Goal: Book appointment/travel/reservation

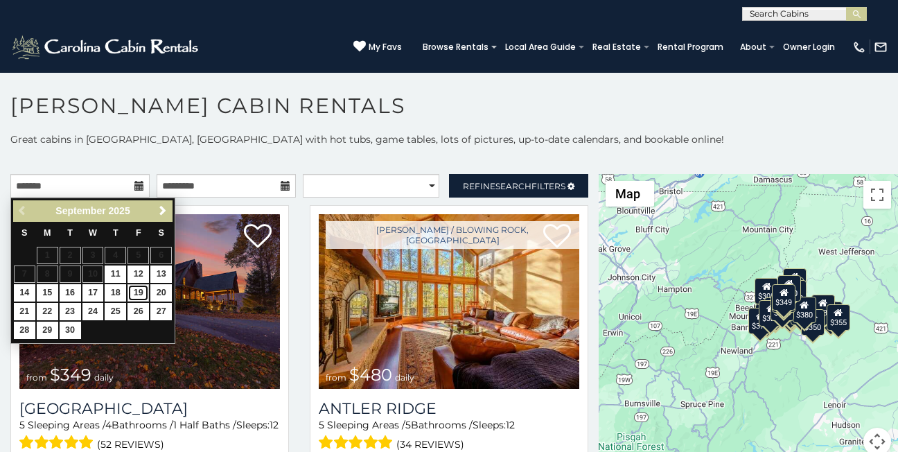
click at [138, 294] on link "19" at bounding box center [137, 292] width 21 height 17
type input "**********"
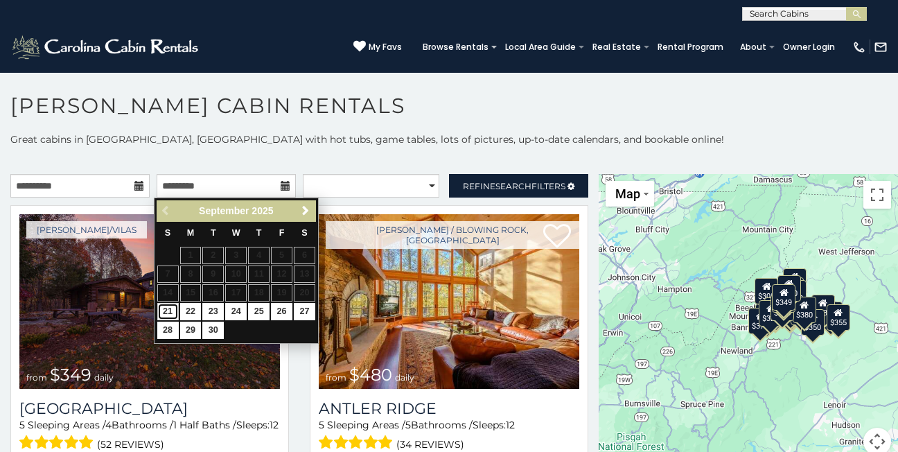
click at [165, 305] on link "21" at bounding box center [167, 311] width 21 height 17
type input "**********"
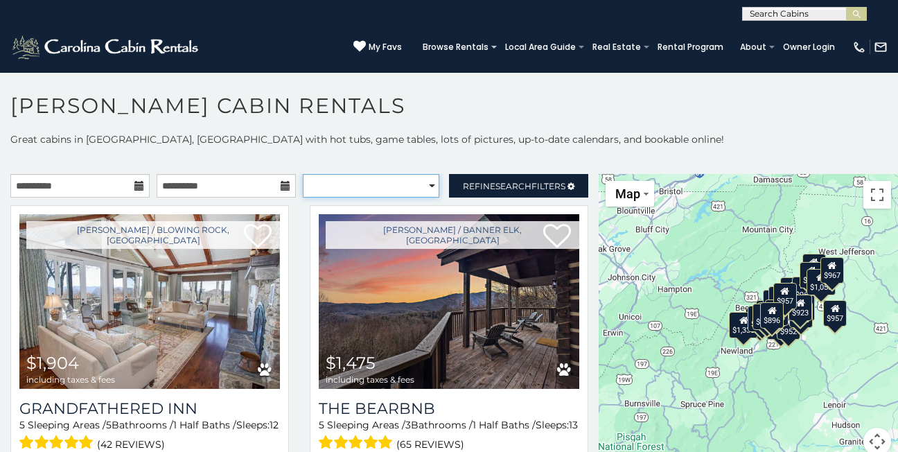
click at [392, 191] on select "**********" at bounding box center [371, 186] width 137 height 24
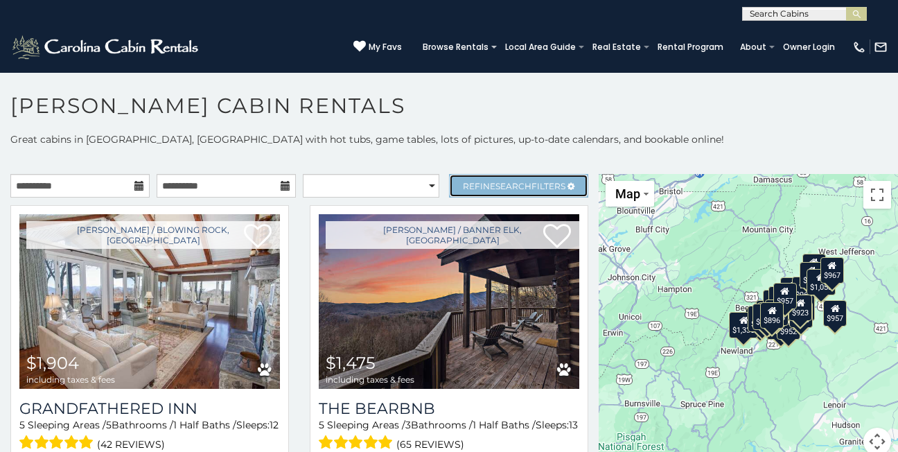
click at [500, 188] on span "Search" at bounding box center [513, 186] width 36 height 10
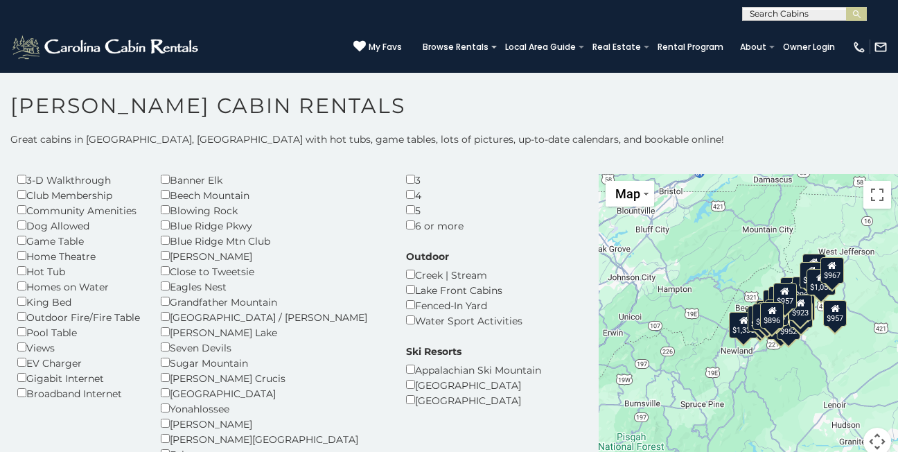
scroll to position [83, 0]
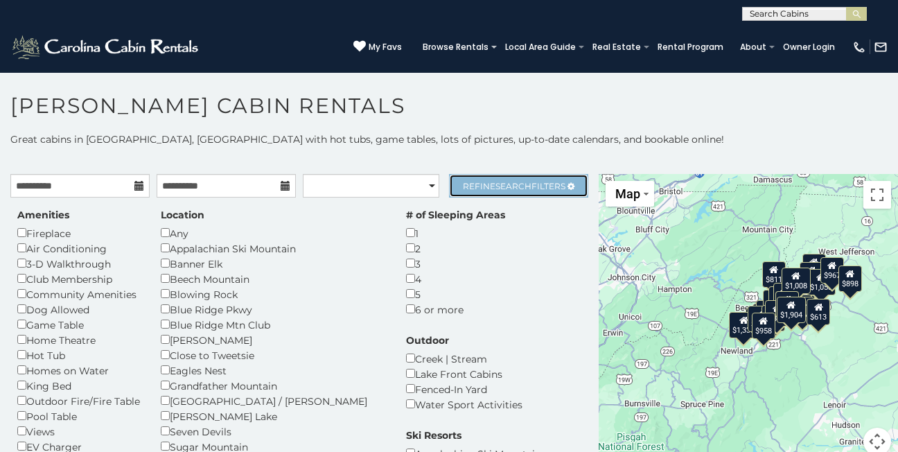
click at [538, 184] on span "Refine Search Filters" at bounding box center [514, 186] width 103 height 10
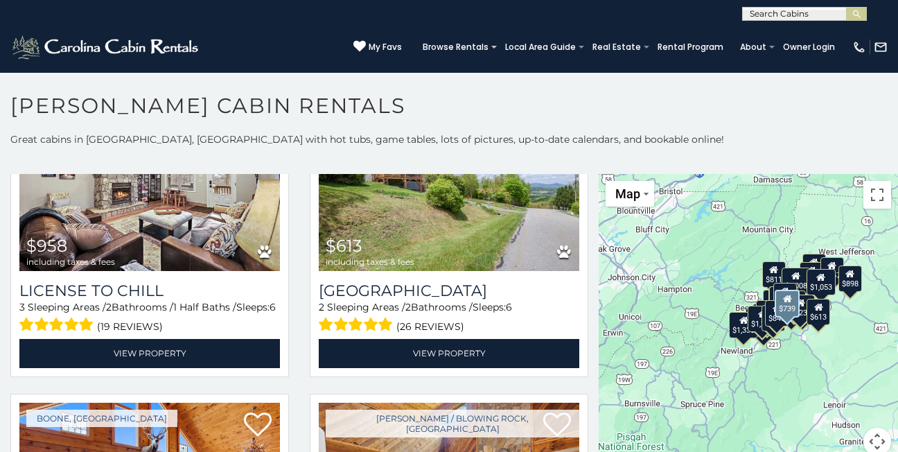
scroll to position [3963, 0]
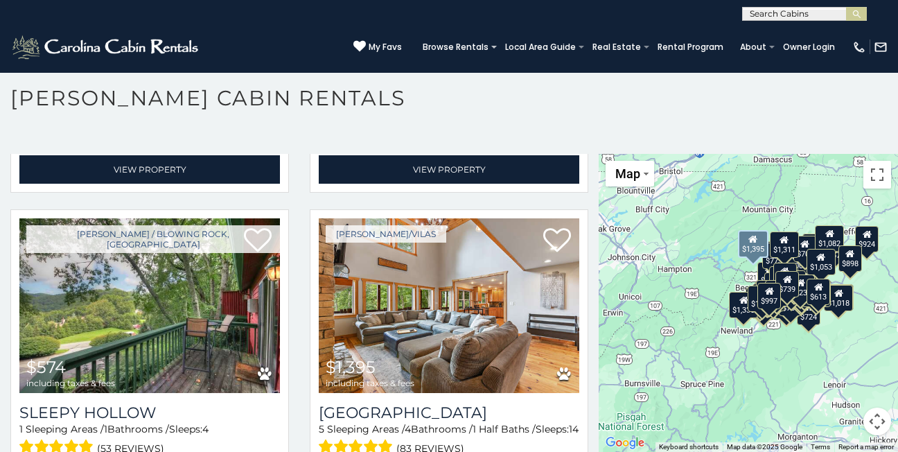
scroll to position [4869, 0]
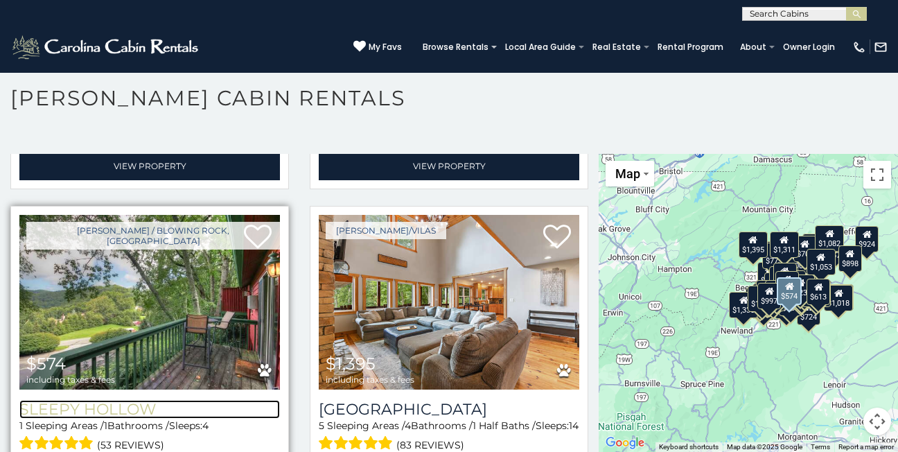
click at [103, 400] on h3 "Sleepy Hollow" at bounding box center [149, 409] width 261 height 19
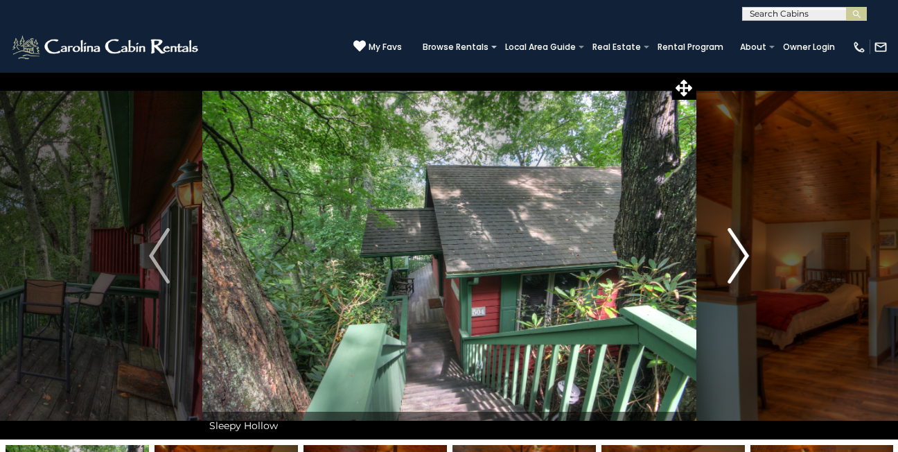
click at [743, 265] on img "Next" at bounding box center [738, 255] width 21 height 55
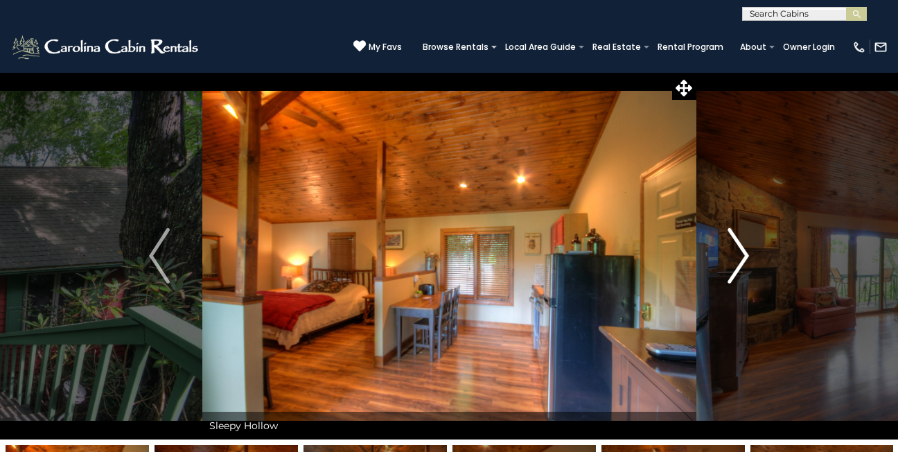
click at [743, 265] on img "Next" at bounding box center [738, 255] width 21 height 55
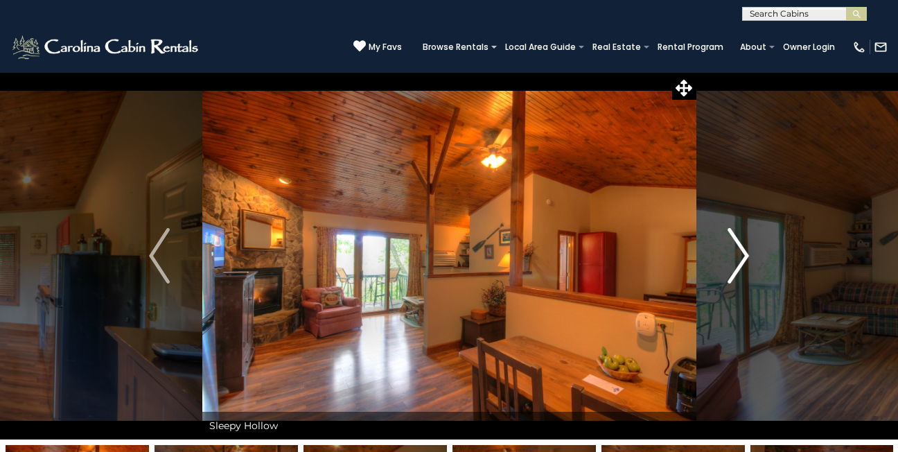
click at [743, 265] on img "Next" at bounding box center [738, 255] width 21 height 55
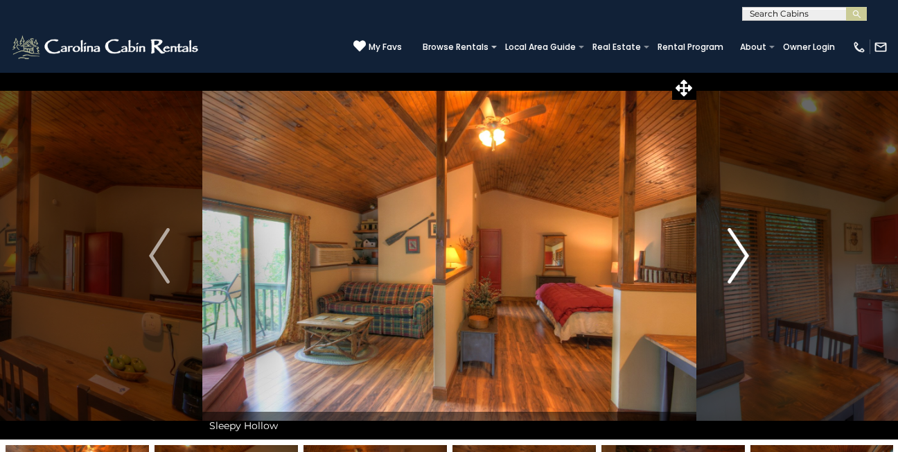
click at [742, 264] on img "Next" at bounding box center [738, 255] width 21 height 55
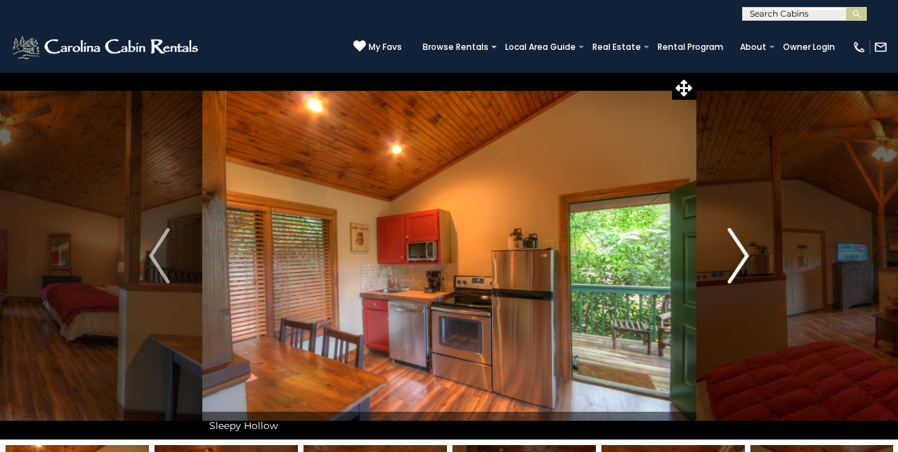
click at [741, 264] on img "Next" at bounding box center [738, 255] width 21 height 55
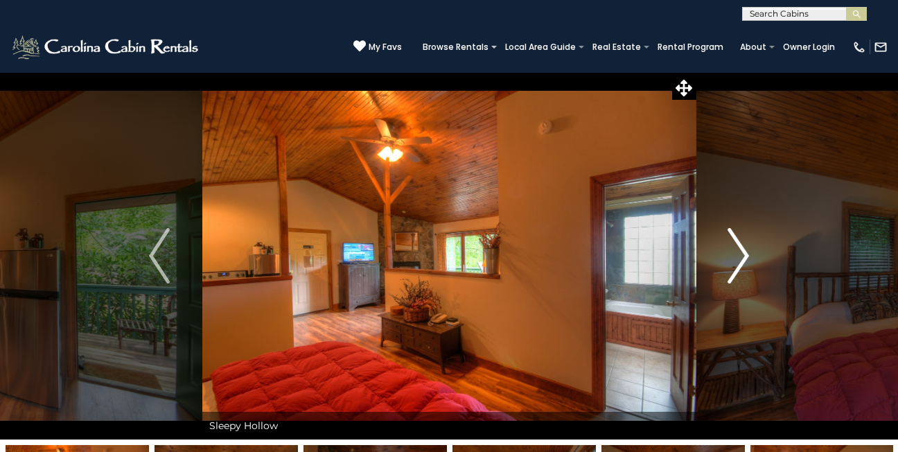
click at [741, 264] on img "Next" at bounding box center [738, 255] width 21 height 55
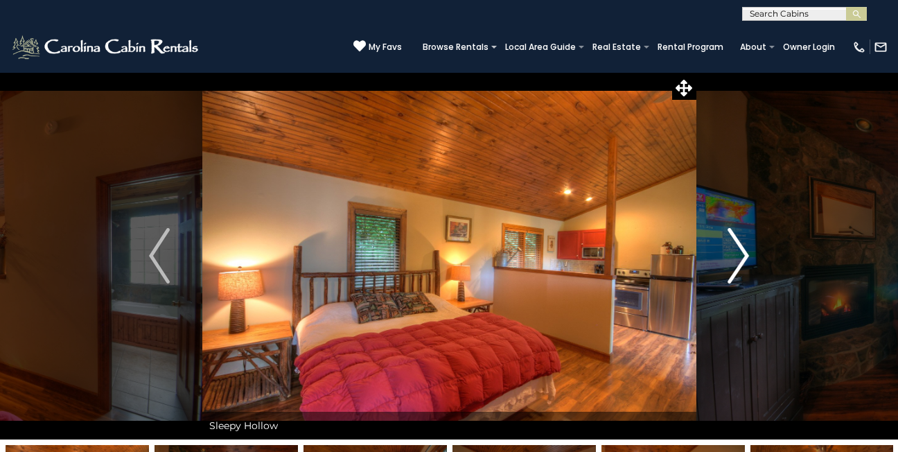
click at [740, 263] on img "Next" at bounding box center [738, 255] width 21 height 55
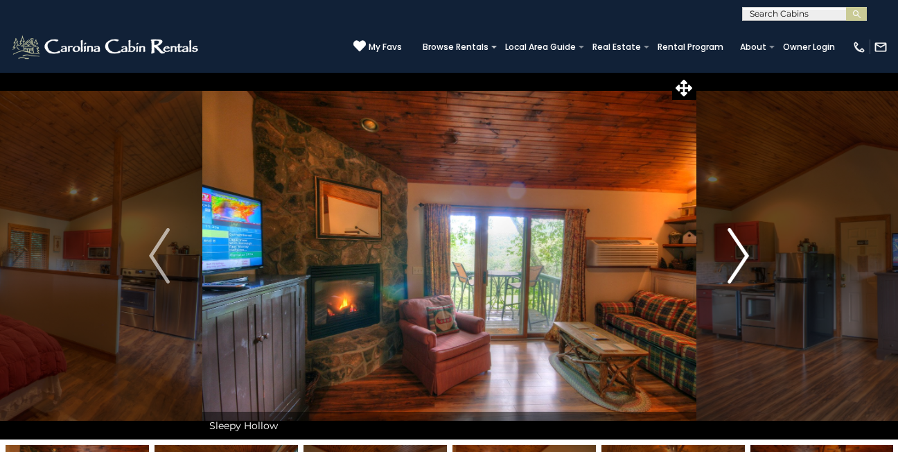
click at [740, 263] on img "Next" at bounding box center [738, 255] width 21 height 55
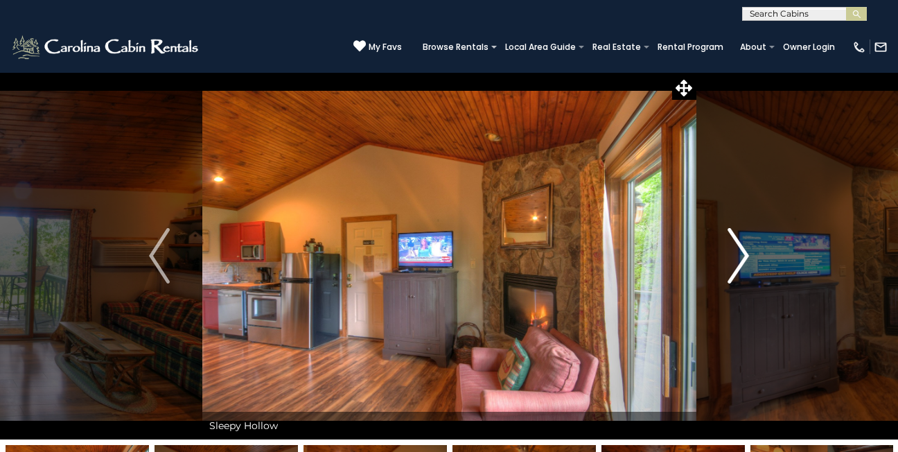
click at [740, 263] on img "Next" at bounding box center [738, 255] width 21 height 55
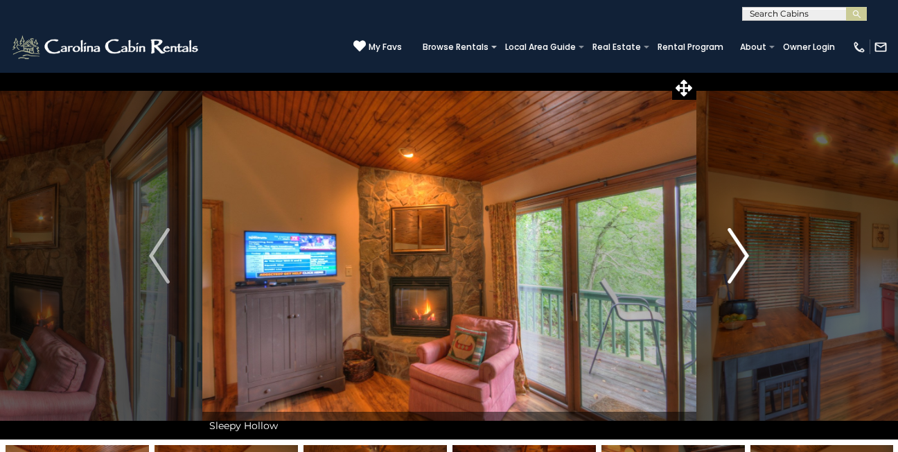
click at [740, 263] on img "Next" at bounding box center [738, 255] width 21 height 55
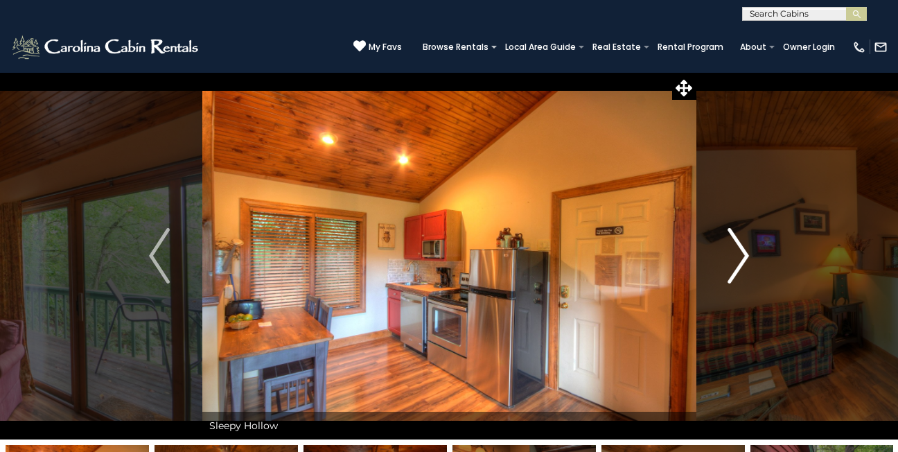
click at [740, 263] on img "Next" at bounding box center [738, 255] width 21 height 55
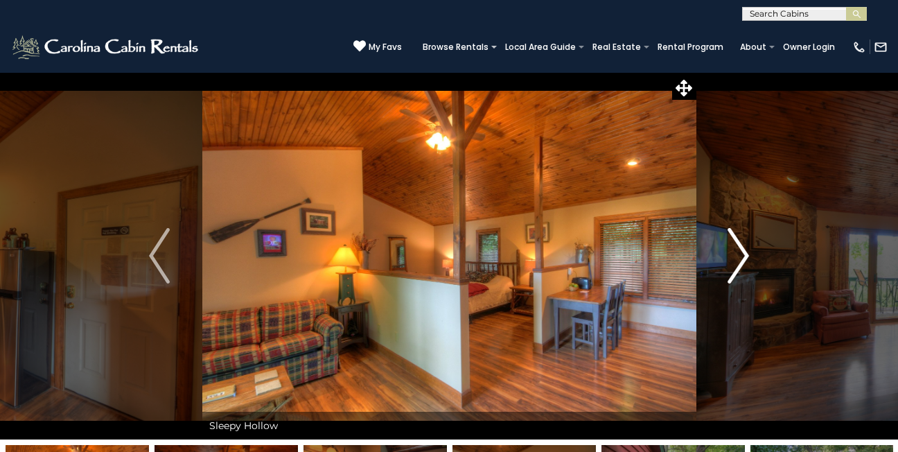
click at [740, 263] on img "Next" at bounding box center [738, 255] width 21 height 55
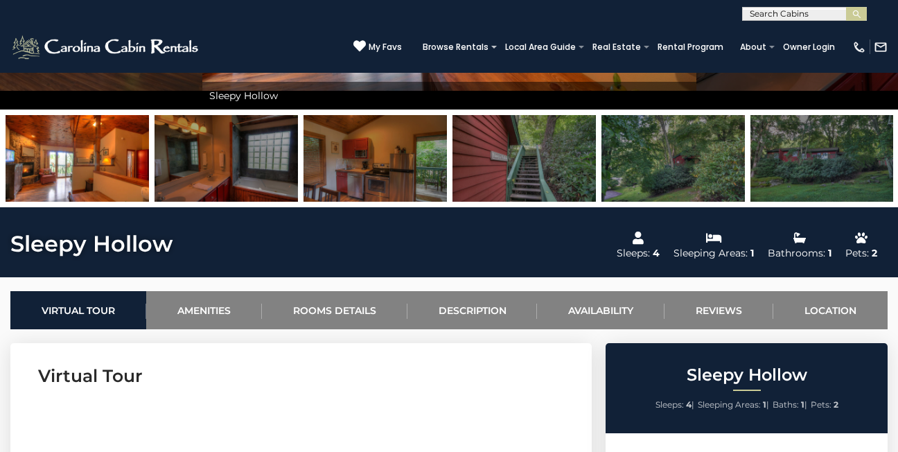
scroll to position [333, 0]
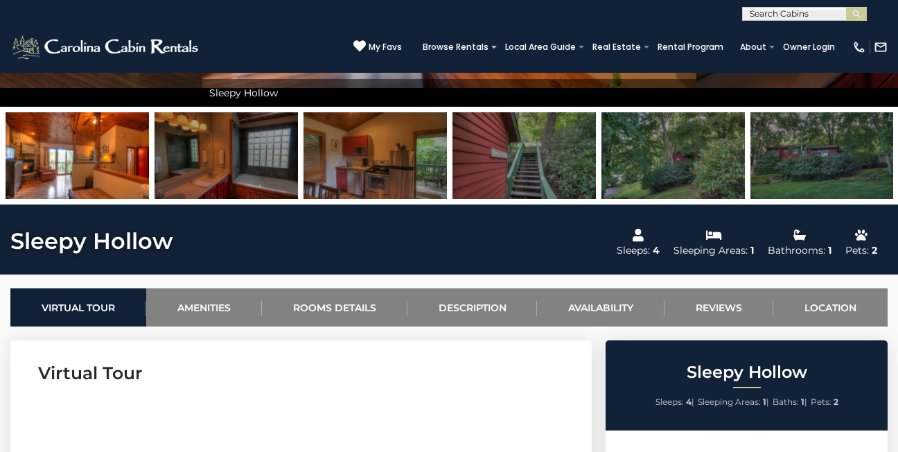
click at [522, 149] on img at bounding box center [523, 155] width 143 height 87
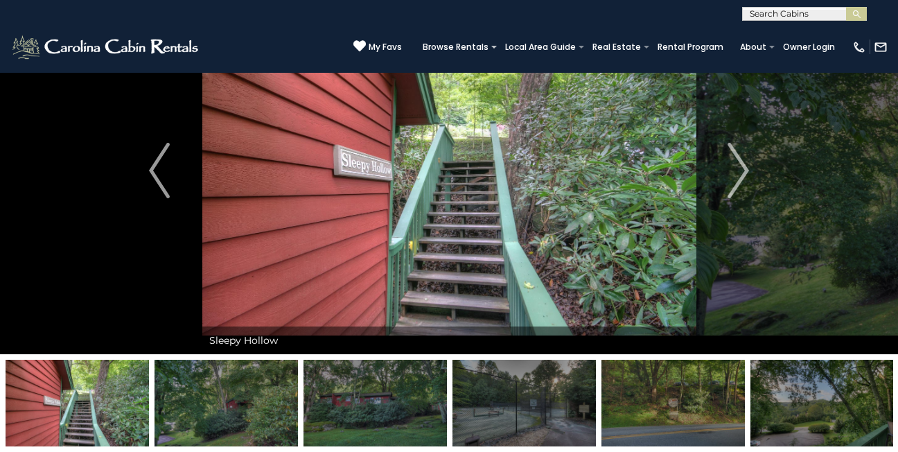
scroll to position [83, 0]
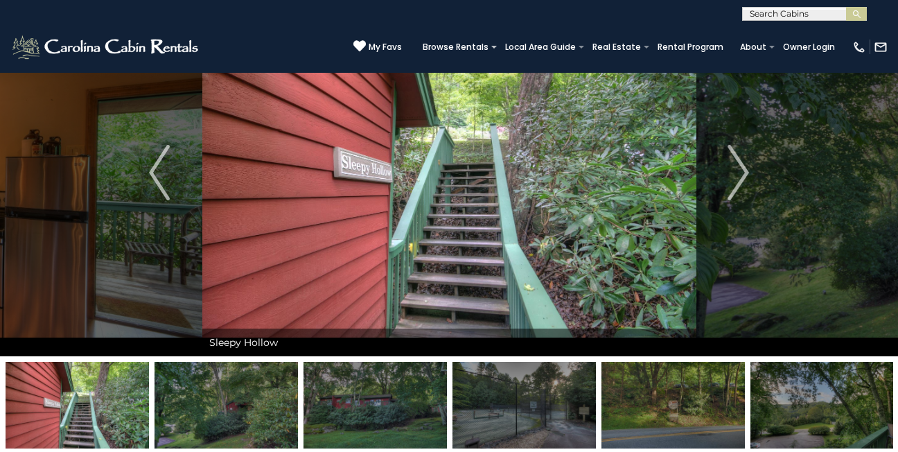
click at [227, 416] on img at bounding box center [226, 405] width 143 height 87
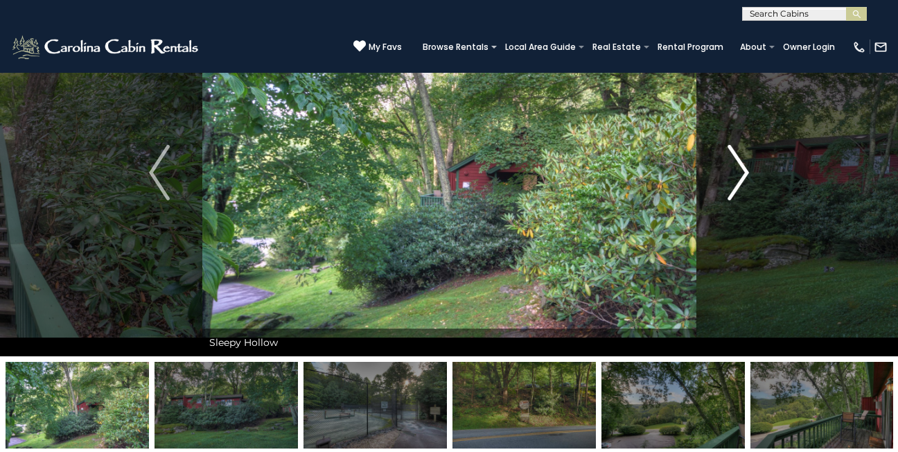
click at [743, 168] on img "Next" at bounding box center [738, 172] width 21 height 55
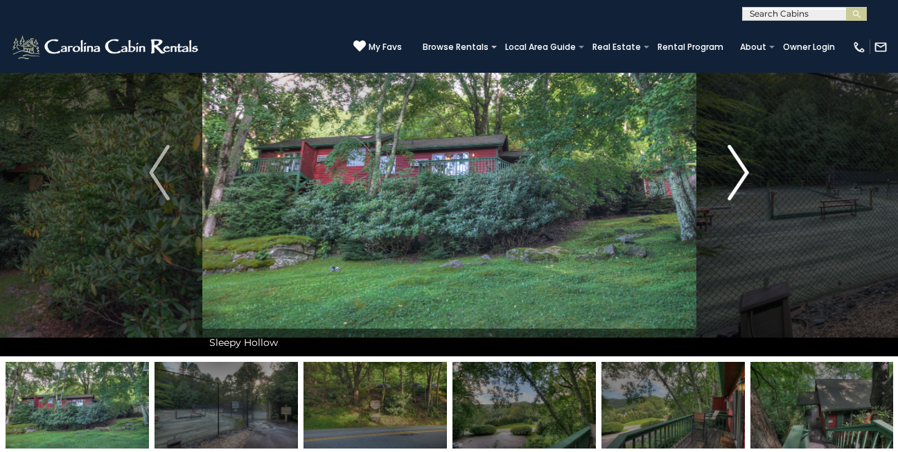
click at [743, 168] on img "Next" at bounding box center [738, 172] width 21 height 55
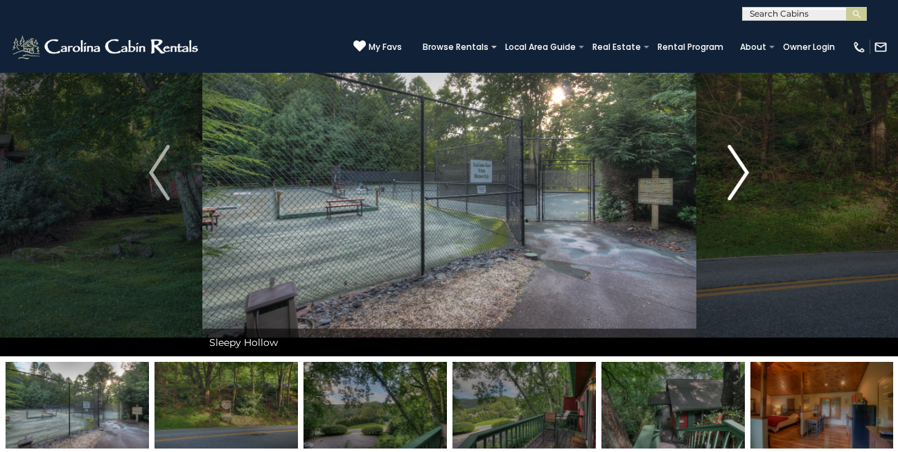
click at [742, 168] on img "Next" at bounding box center [738, 172] width 21 height 55
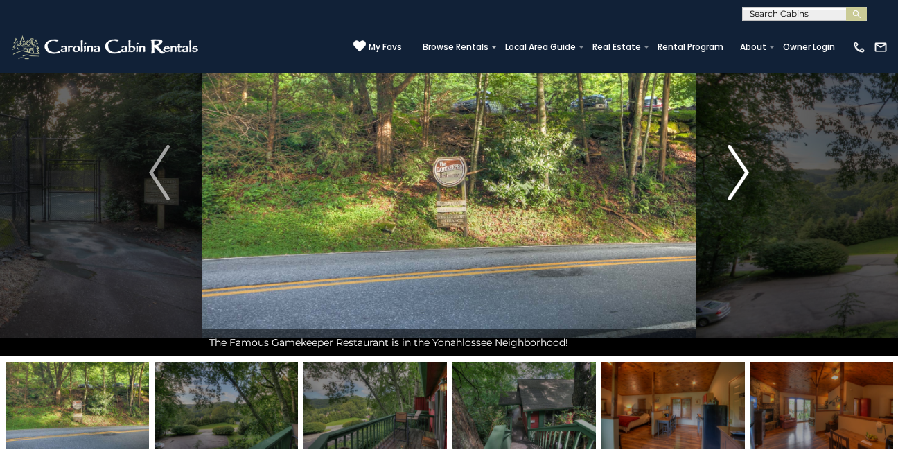
click at [742, 168] on img "Next" at bounding box center [738, 172] width 21 height 55
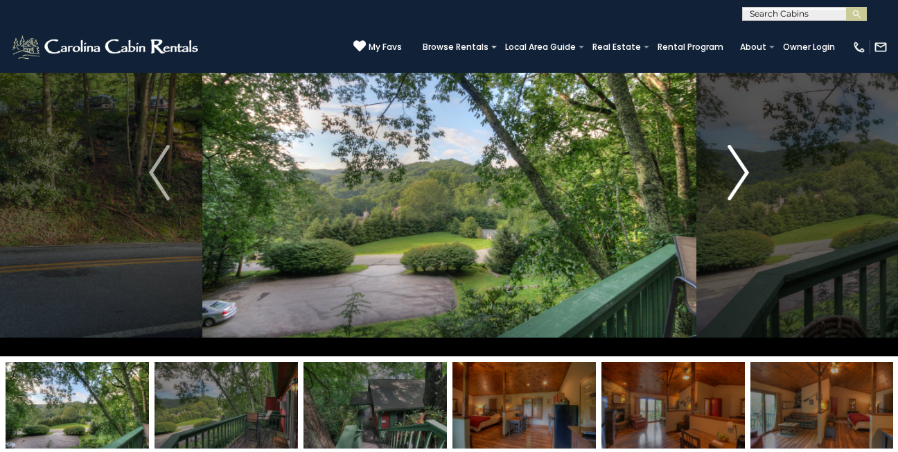
click at [743, 170] on img "Next" at bounding box center [738, 172] width 21 height 55
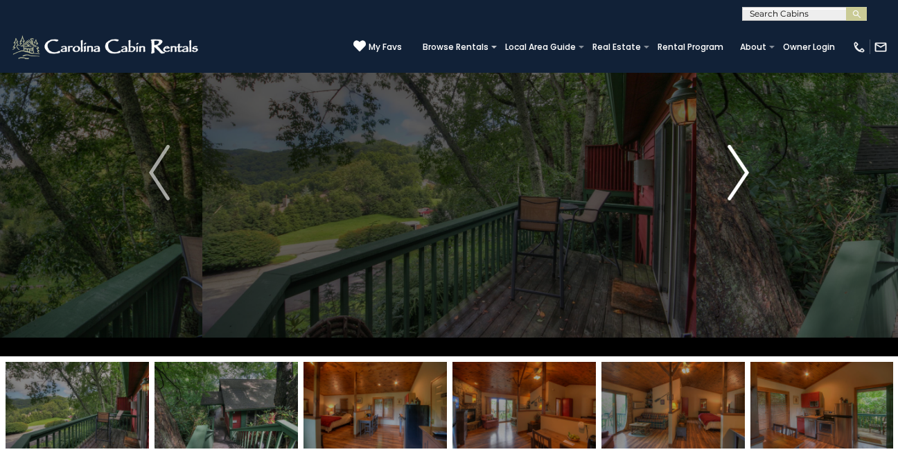
click at [743, 170] on img "Next" at bounding box center [738, 172] width 21 height 55
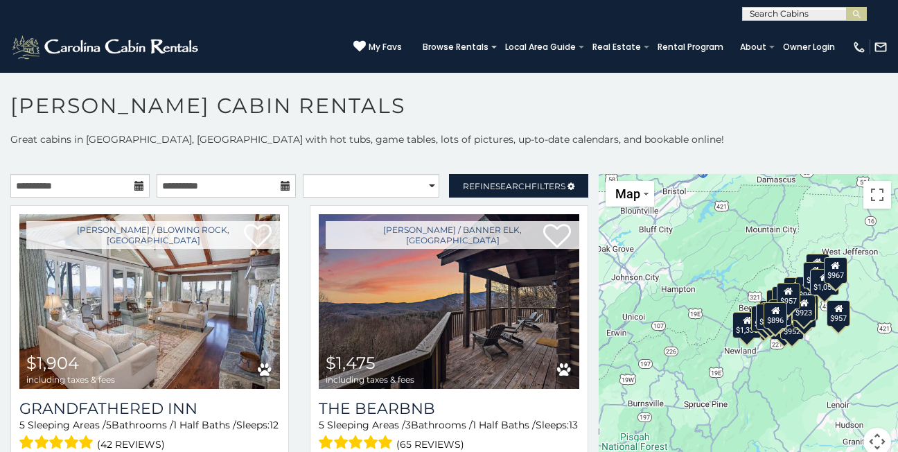
scroll to position [8, 0]
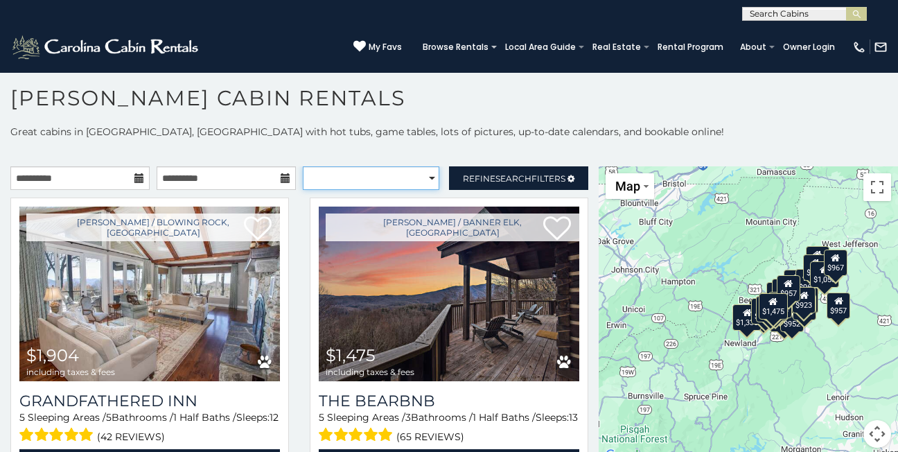
click at [422, 177] on select "**********" at bounding box center [371, 178] width 137 height 24
select select "*********"
click at [303, 166] on select "**********" at bounding box center [371, 178] width 137 height 24
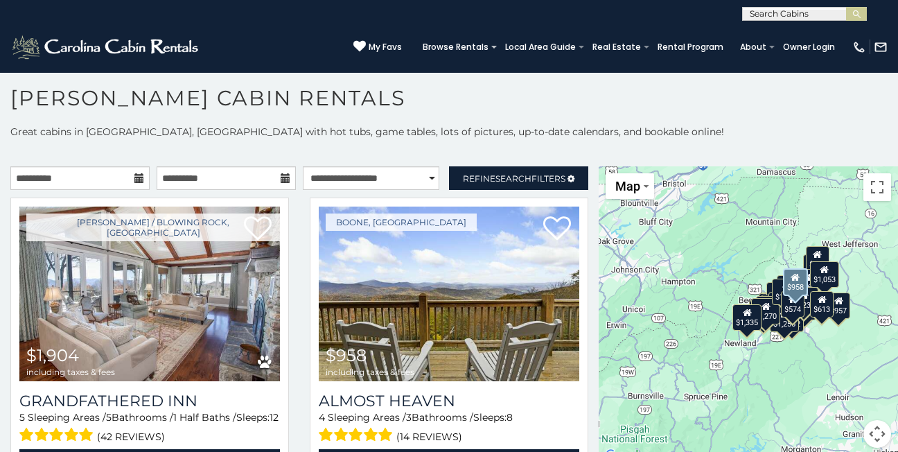
click at [291, 345] on div "Boone / Blowing Rock, NC $1,904 including taxes & fees Grandfathered Inn 5 Slee…" at bounding box center [149, 345] width 299 height 297
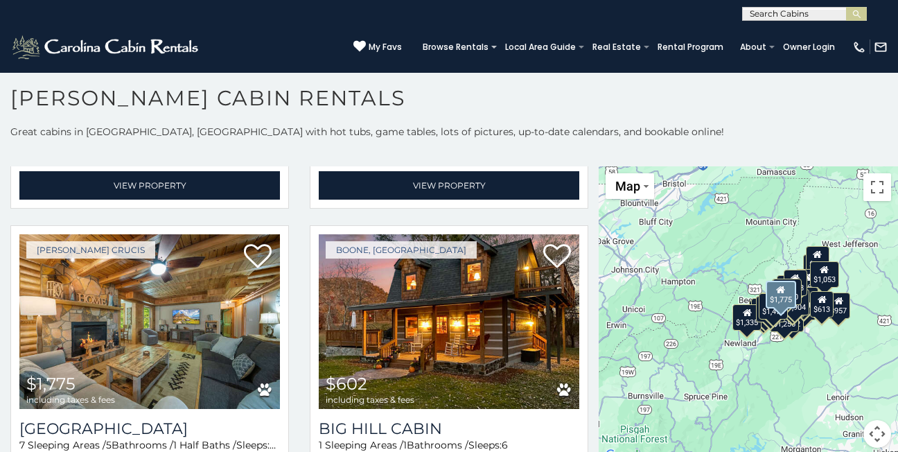
scroll to position [1192, 0]
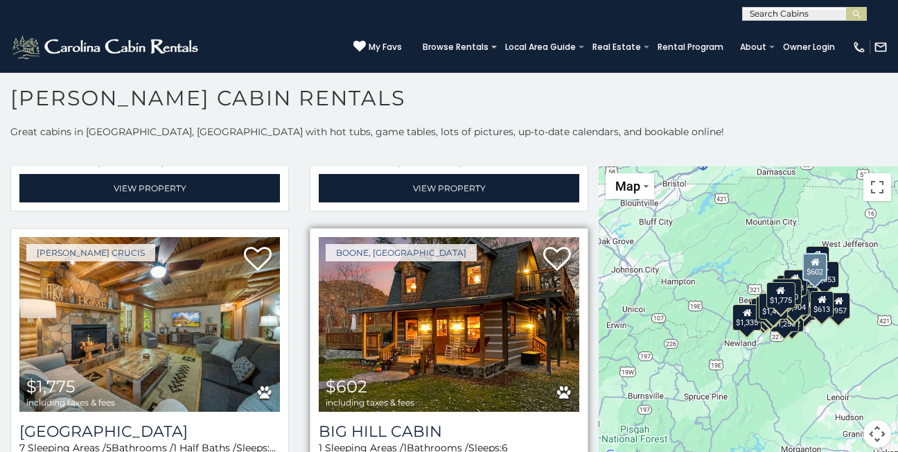
click at [391, 328] on img at bounding box center [449, 324] width 261 height 175
